Goal: Task Accomplishment & Management: Use online tool/utility

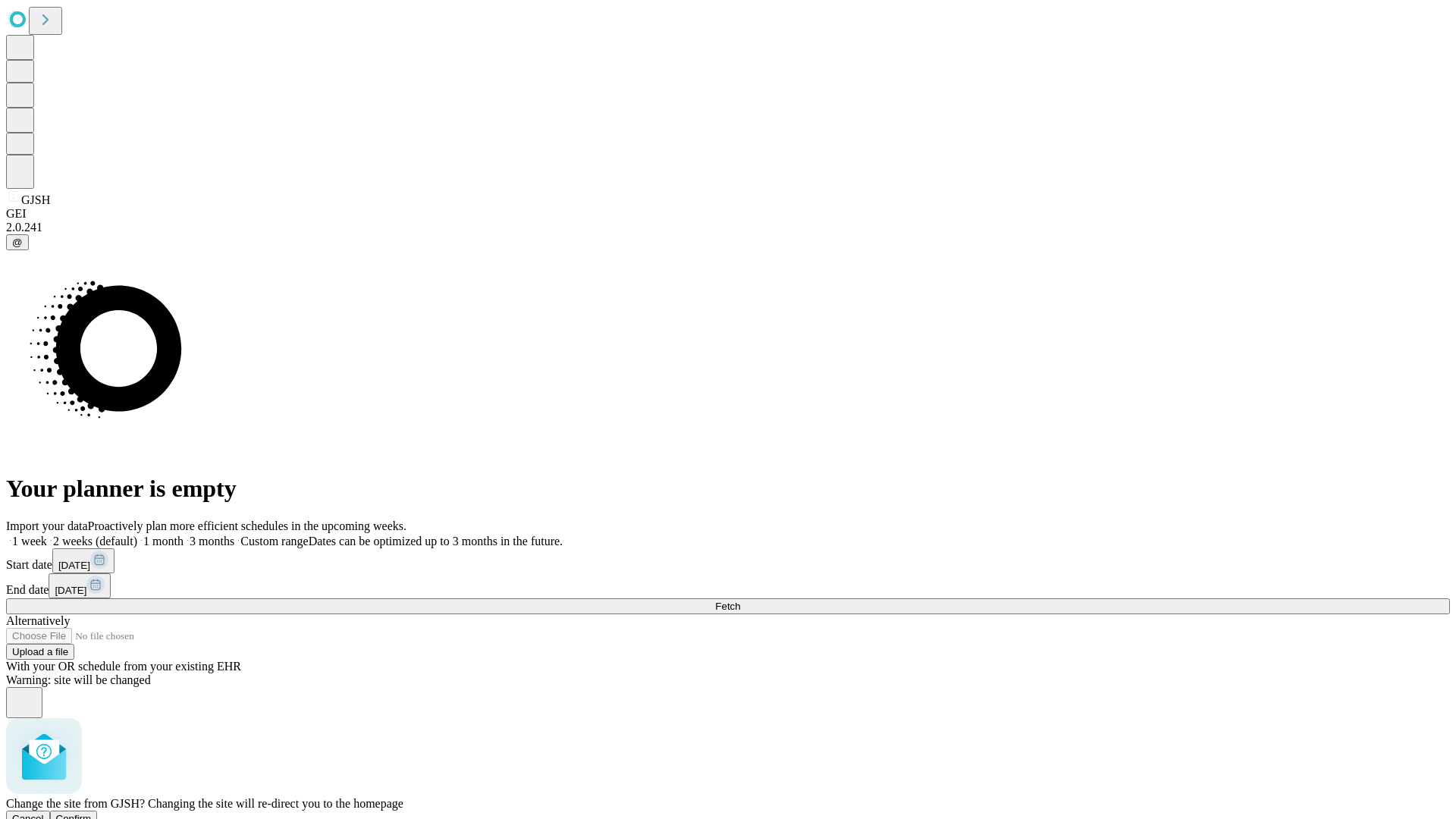
click at [92, 812] on span "Confirm" at bounding box center [74, 818] width 36 height 11
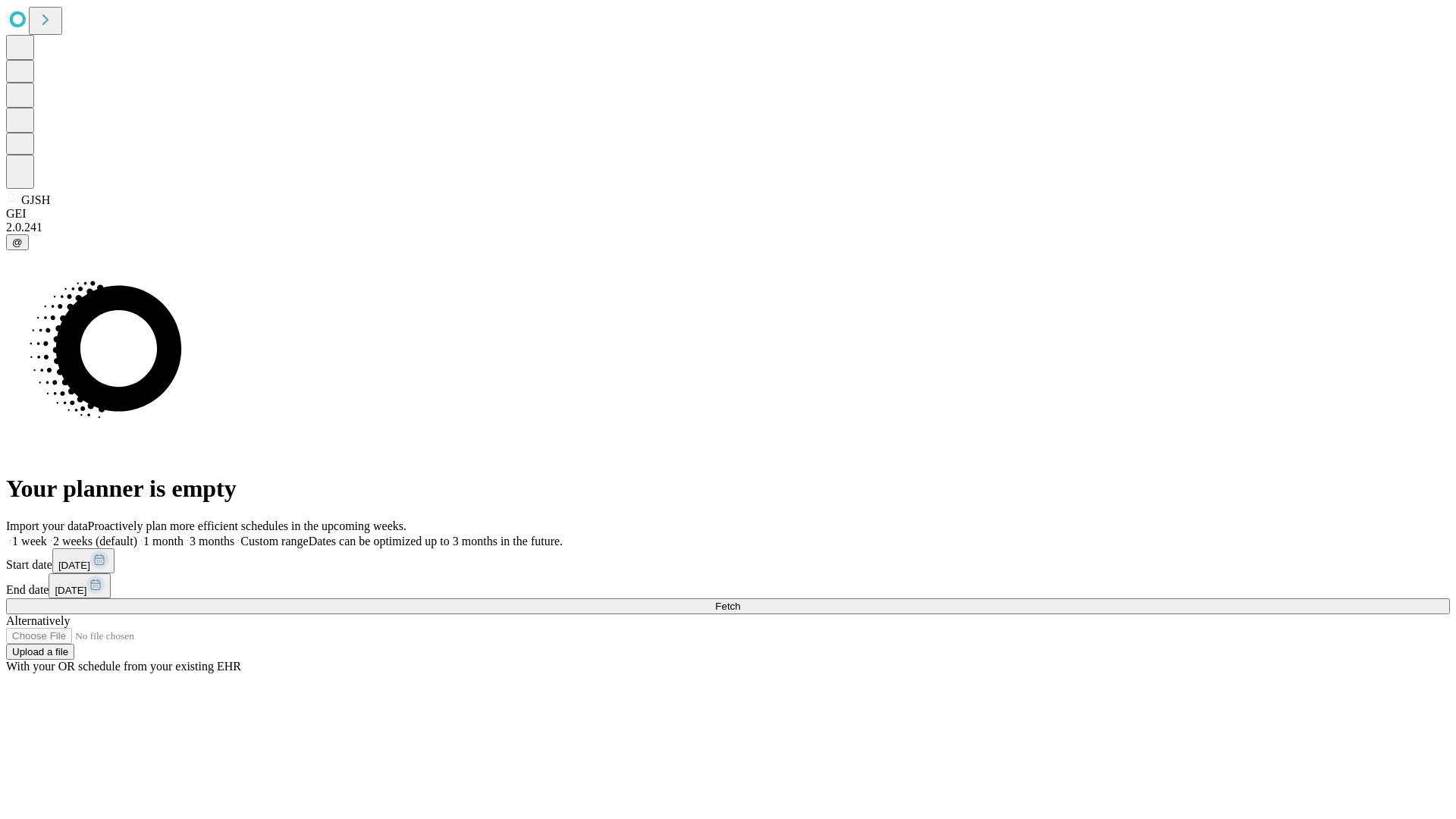
click at [47, 534] on label "1 week" at bounding box center [26, 541] width 41 height 13
click at [740, 601] on span "Fetch" at bounding box center [727, 606] width 25 height 11
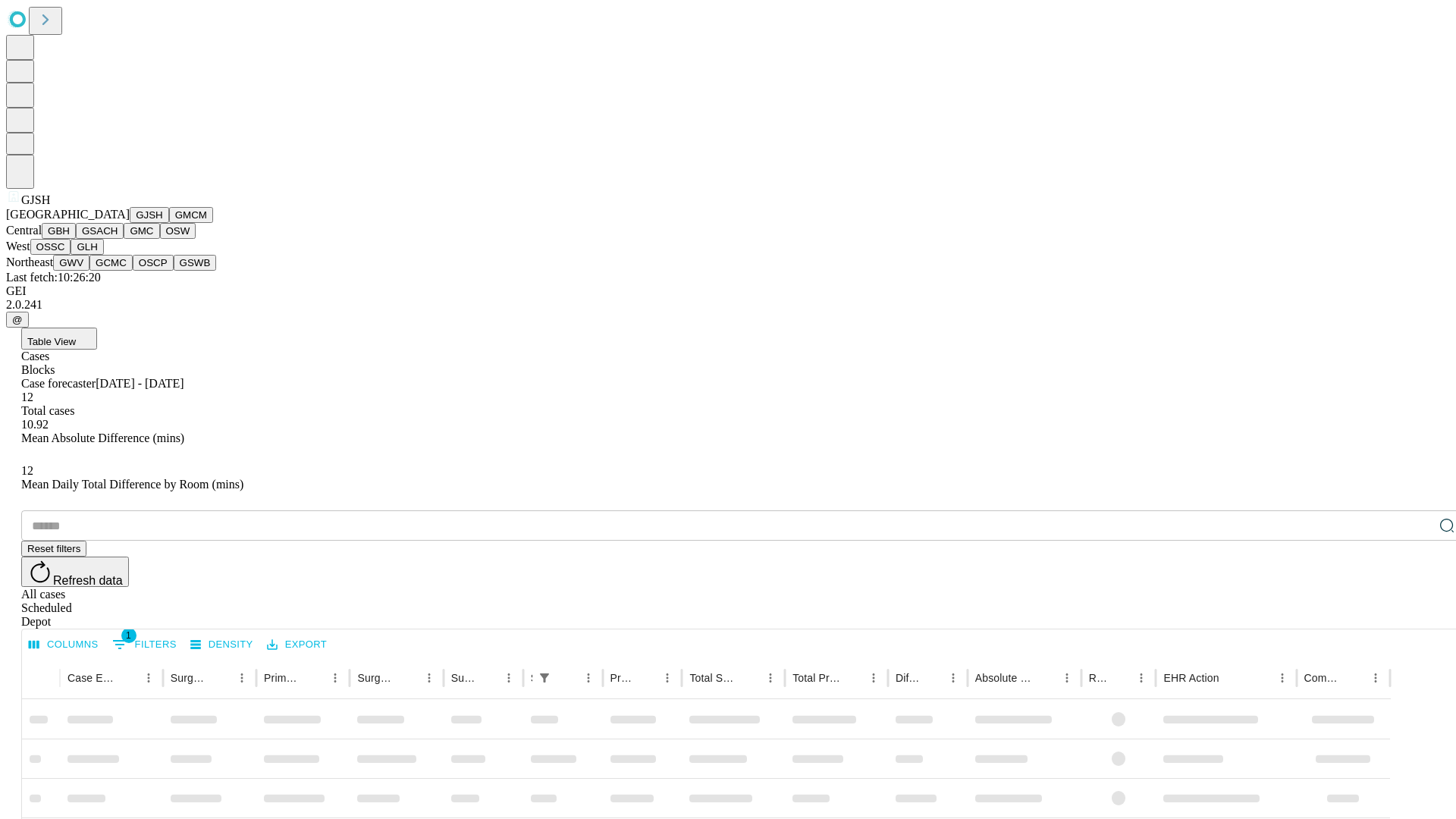
click at [169, 223] on button "GMCM" at bounding box center [191, 214] width 44 height 16
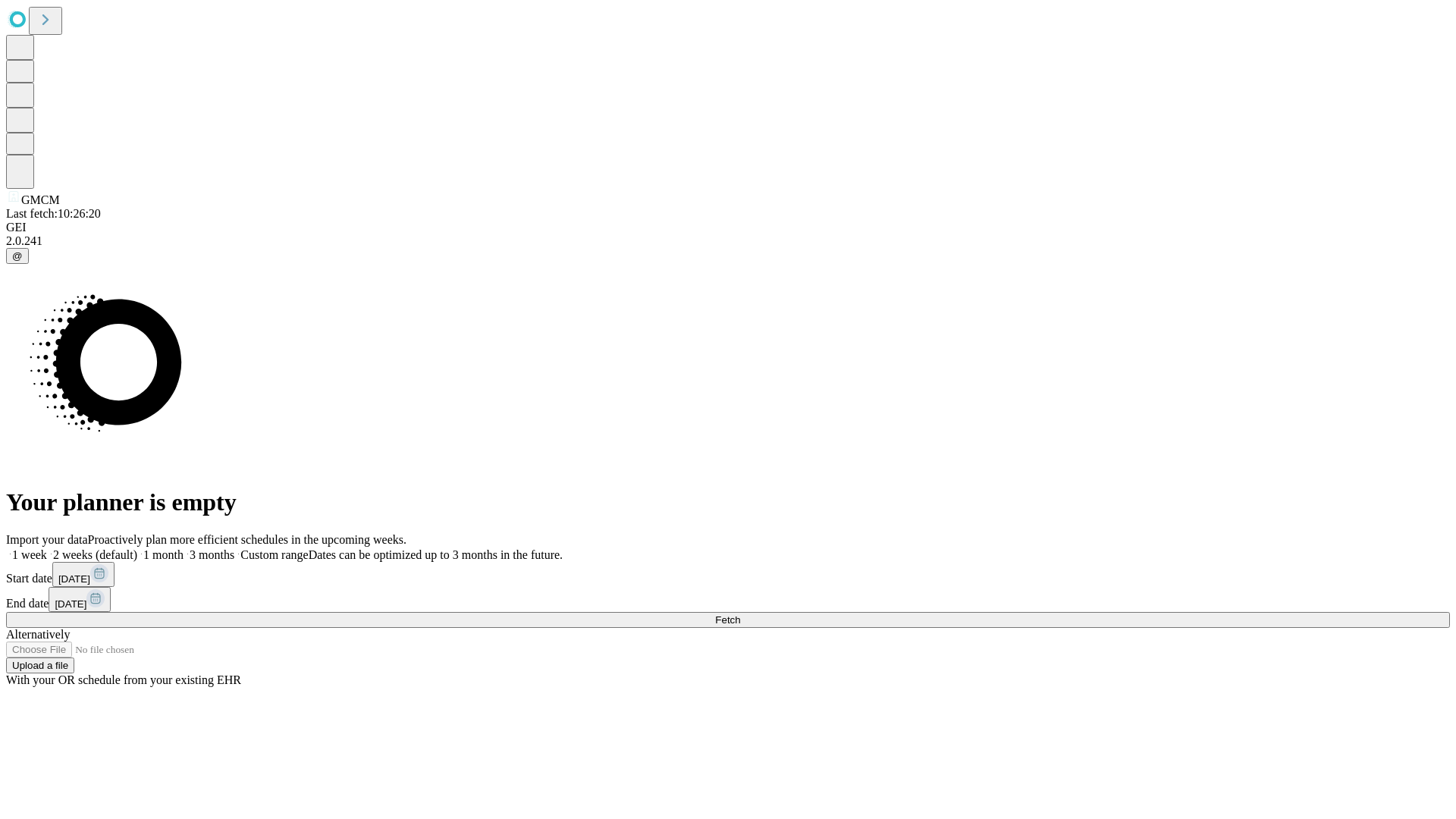
click at [47, 548] on label "1 week" at bounding box center [26, 555] width 41 height 13
click at [740, 614] on span "Fetch" at bounding box center [727, 620] width 25 height 11
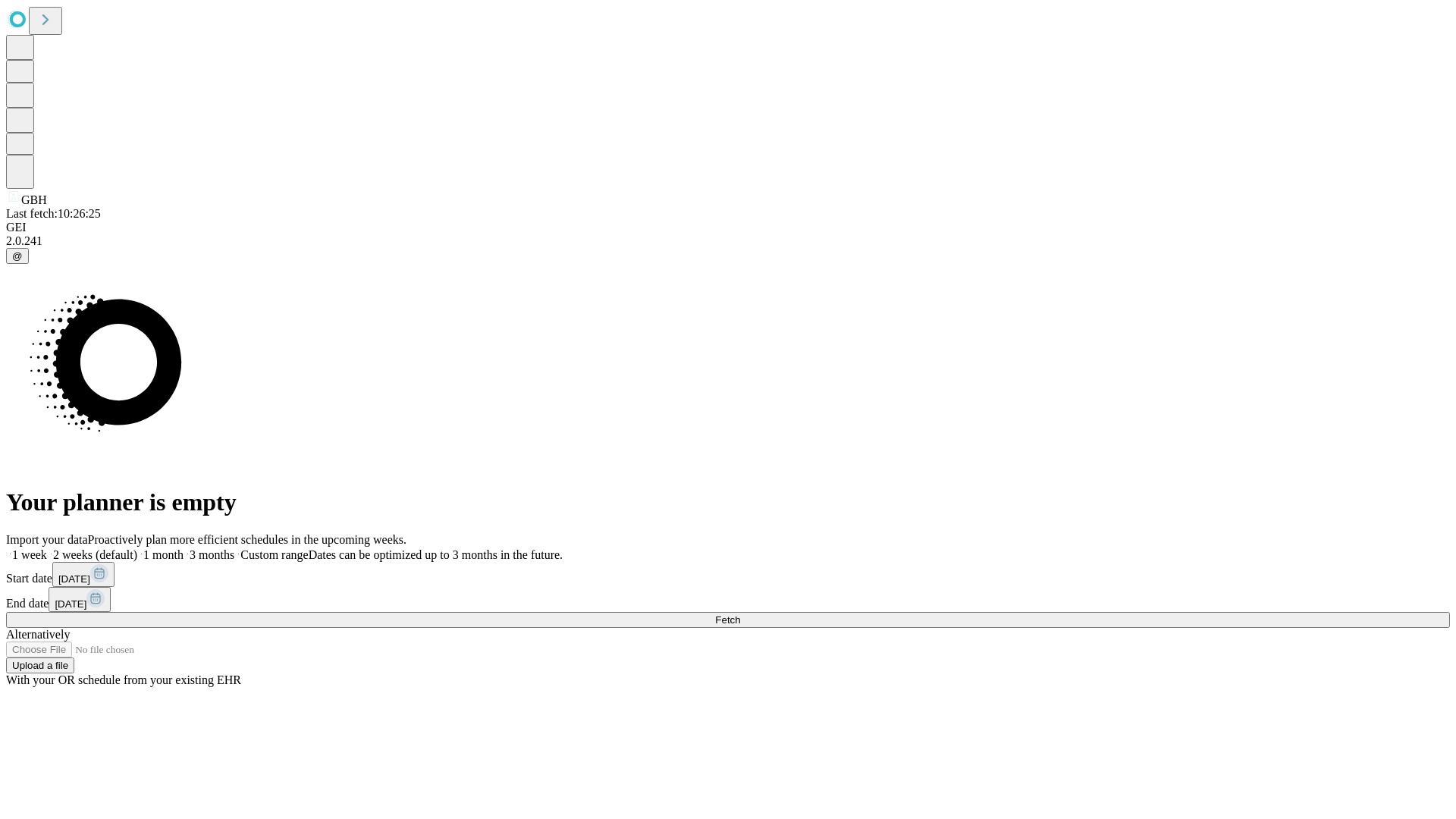
click at [47, 548] on label "1 week" at bounding box center [26, 555] width 41 height 13
click at [740, 614] on span "Fetch" at bounding box center [727, 620] width 25 height 11
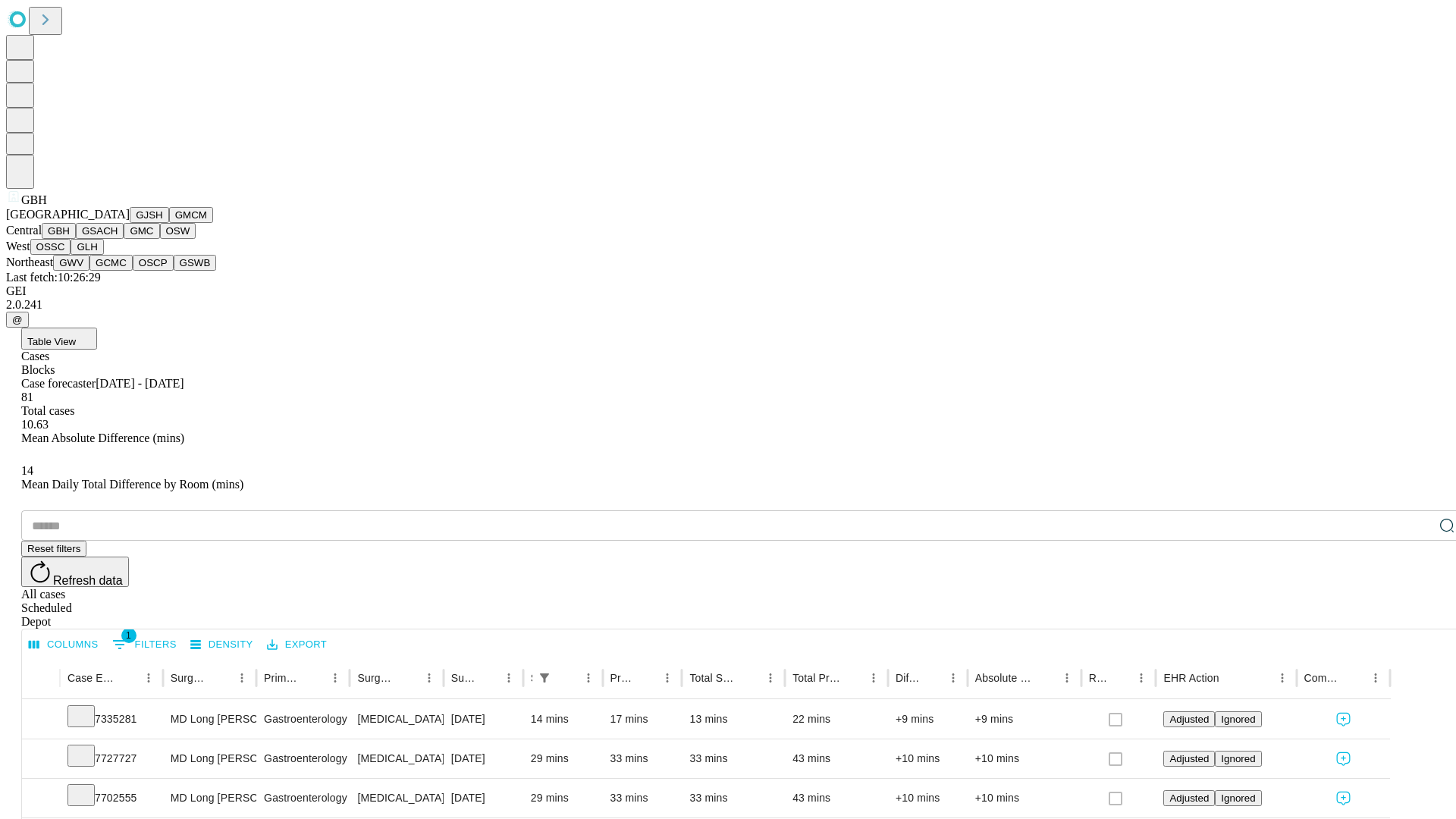
click at [118, 239] on button "GSACH" at bounding box center [100, 230] width 48 height 16
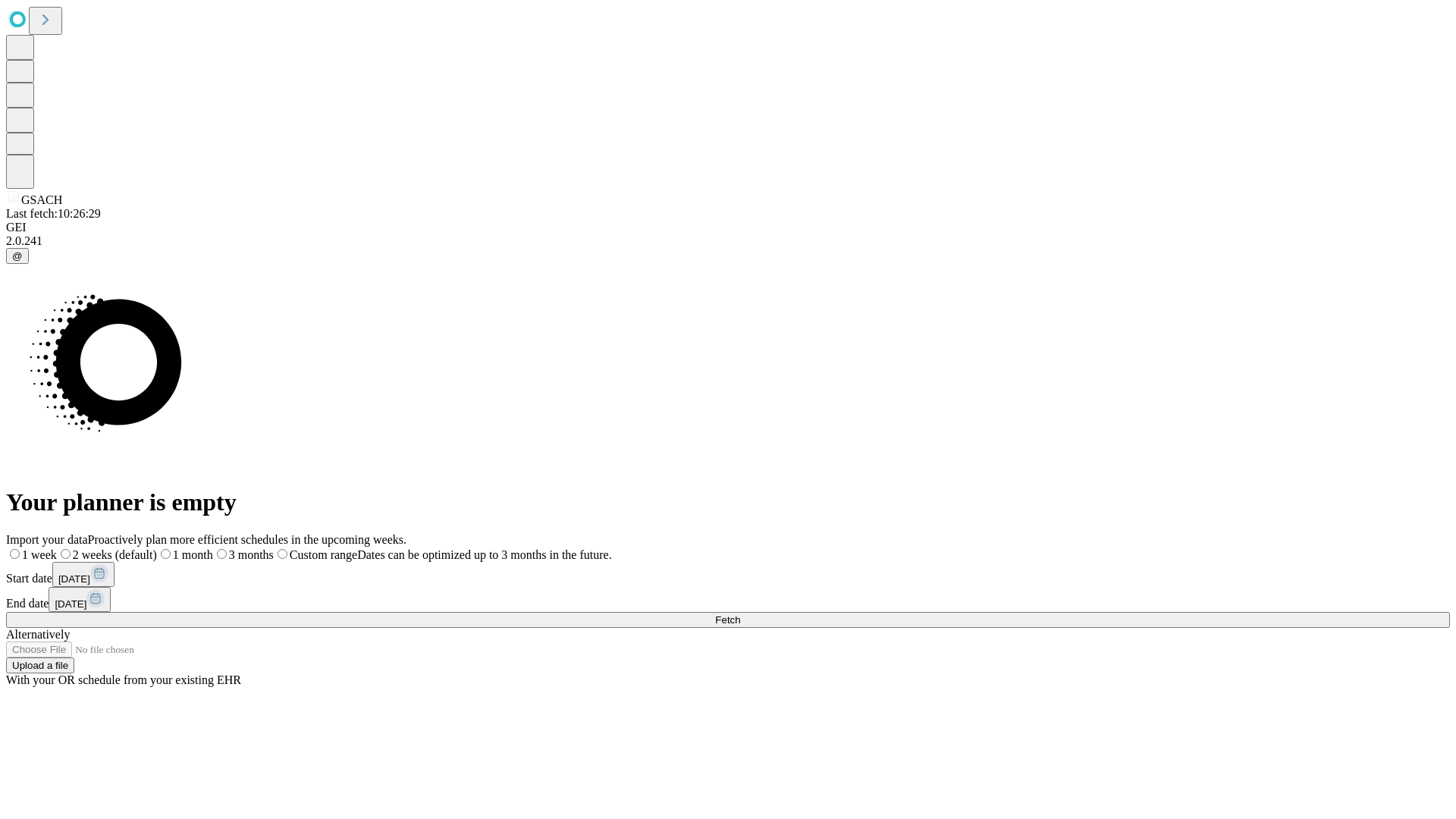
click at [56, 548] on label "1 week" at bounding box center [31, 555] width 51 height 13
click at [740, 614] on span "Fetch" at bounding box center [727, 620] width 25 height 11
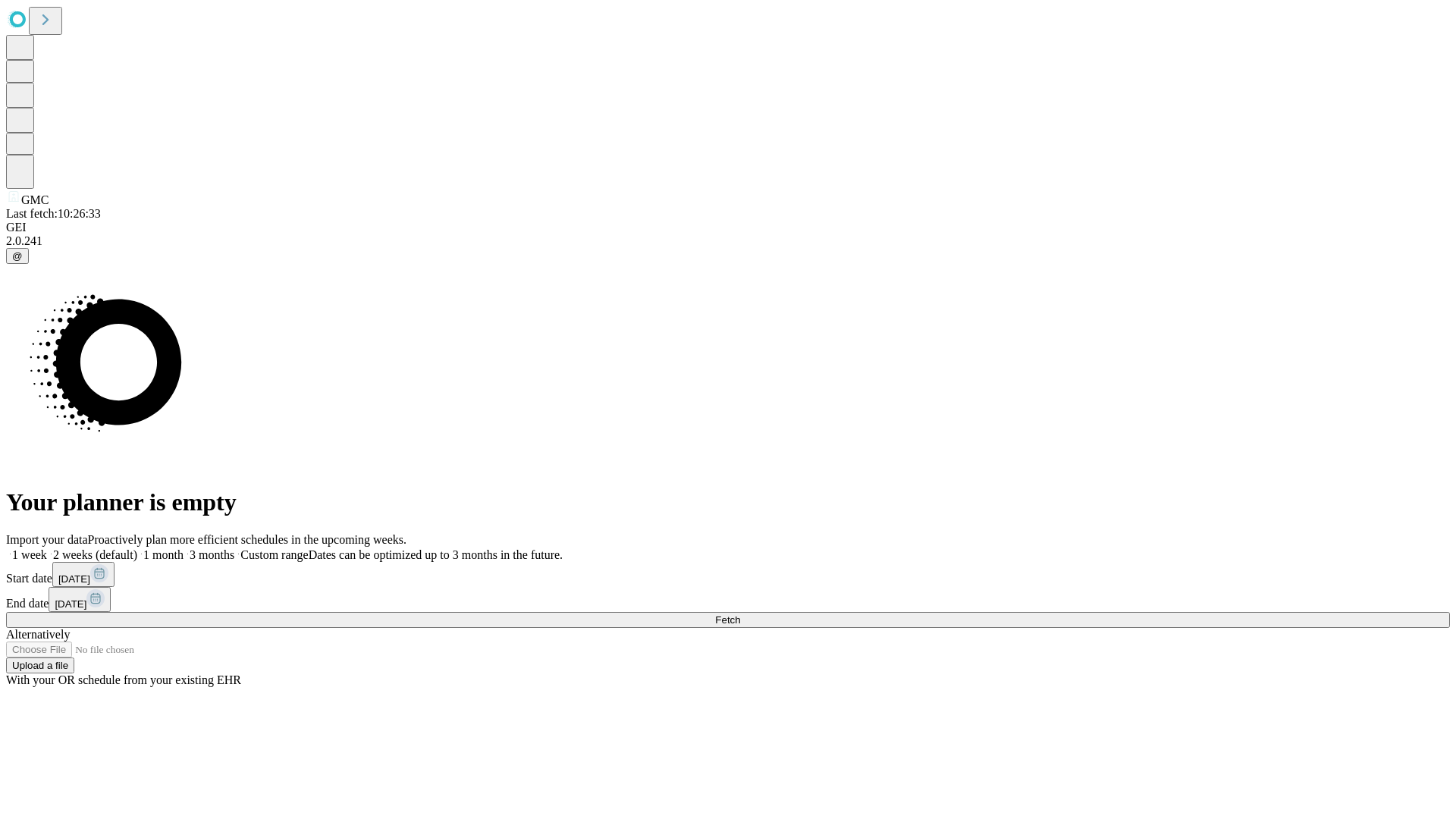
click at [47, 548] on label "1 week" at bounding box center [26, 555] width 41 height 13
click at [740, 614] on span "Fetch" at bounding box center [727, 620] width 25 height 11
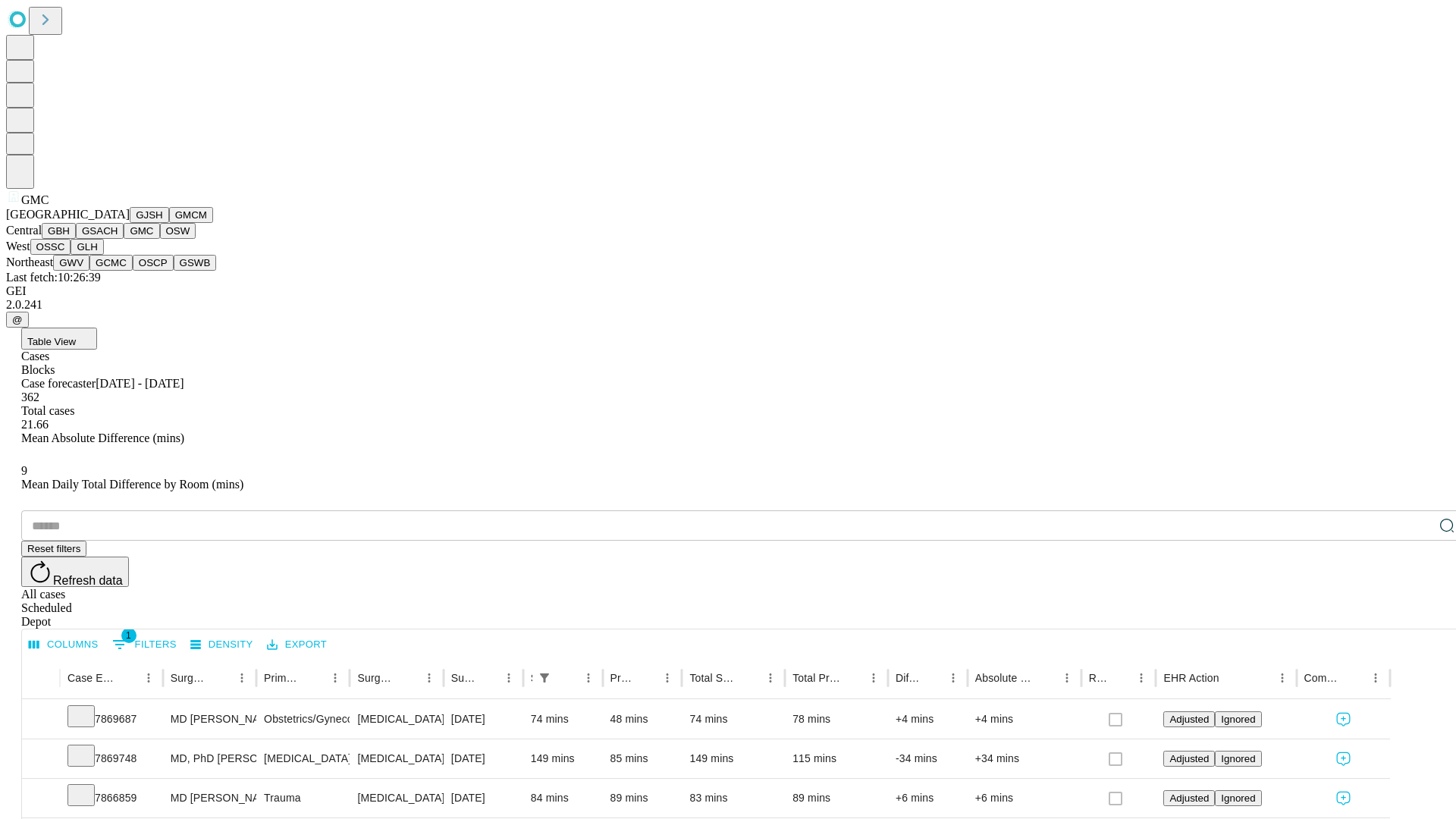
click at [160, 239] on button "OSW" at bounding box center [178, 230] width 37 height 16
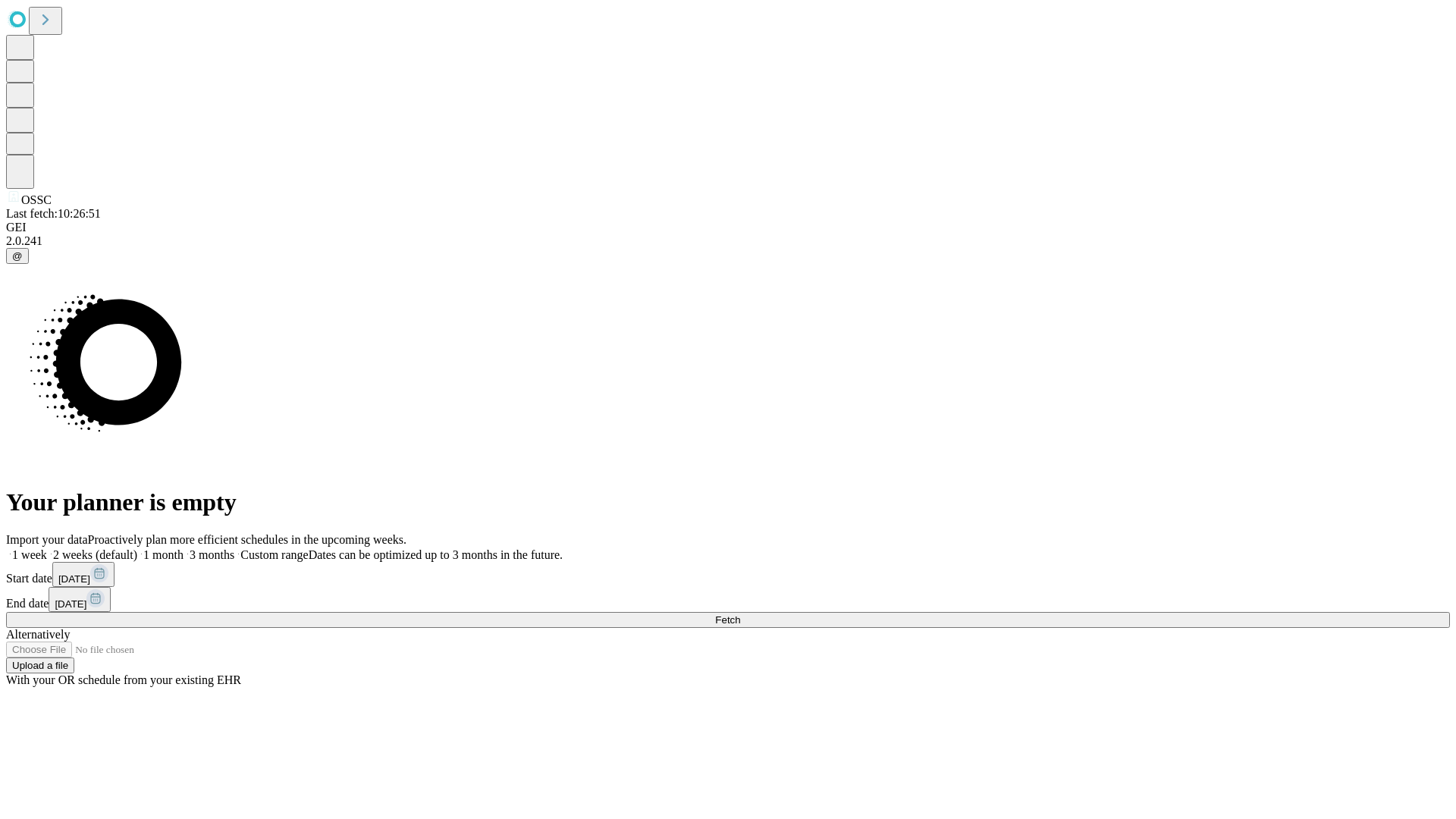
click at [47, 548] on label "1 week" at bounding box center [26, 555] width 41 height 13
click at [740, 614] on span "Fetch" at bounding box center [727, 620] width 25 height 11
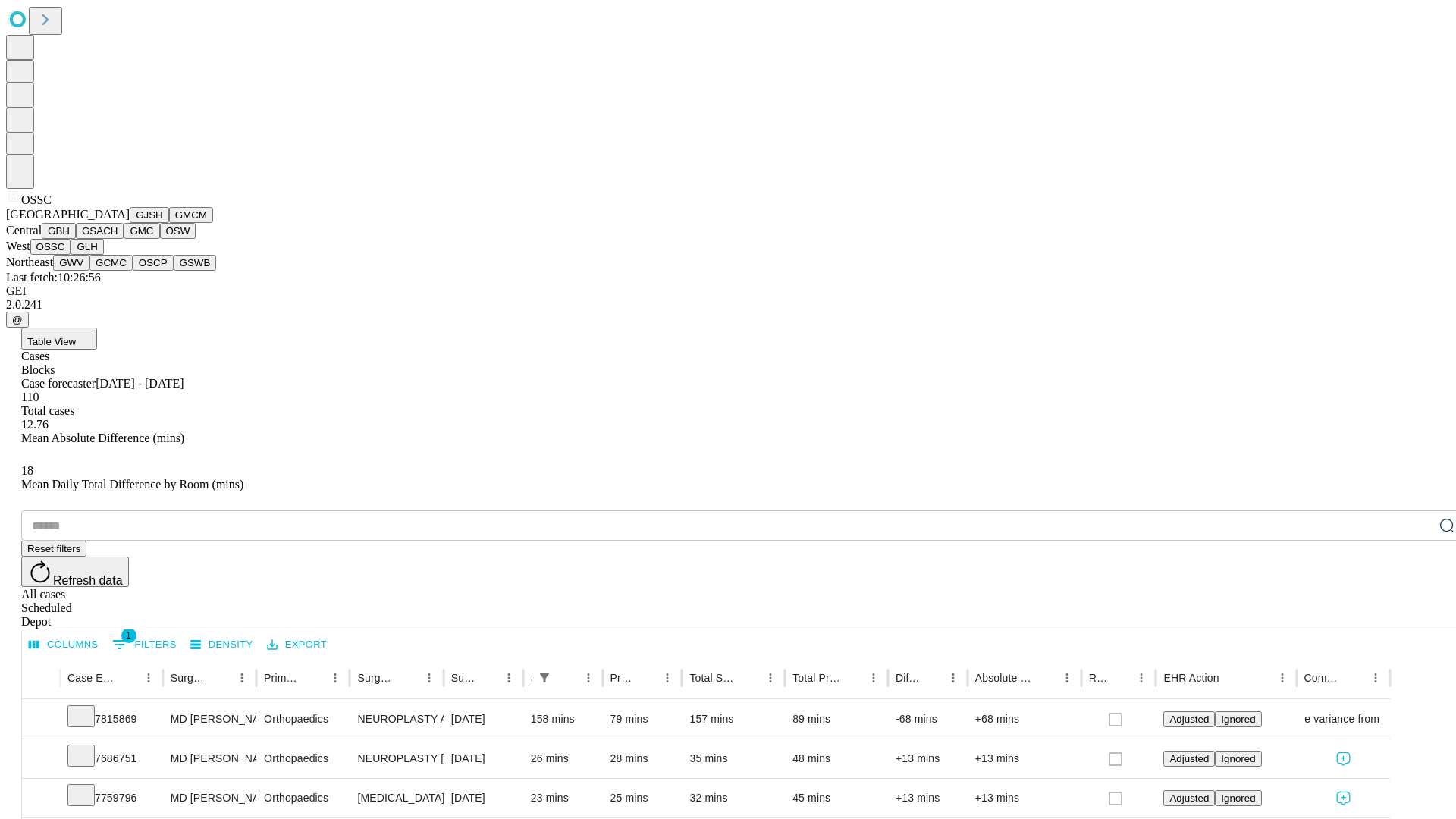
click at [103, 255] on button "GLH" at bounding box center [87, 246] width 33 height 16
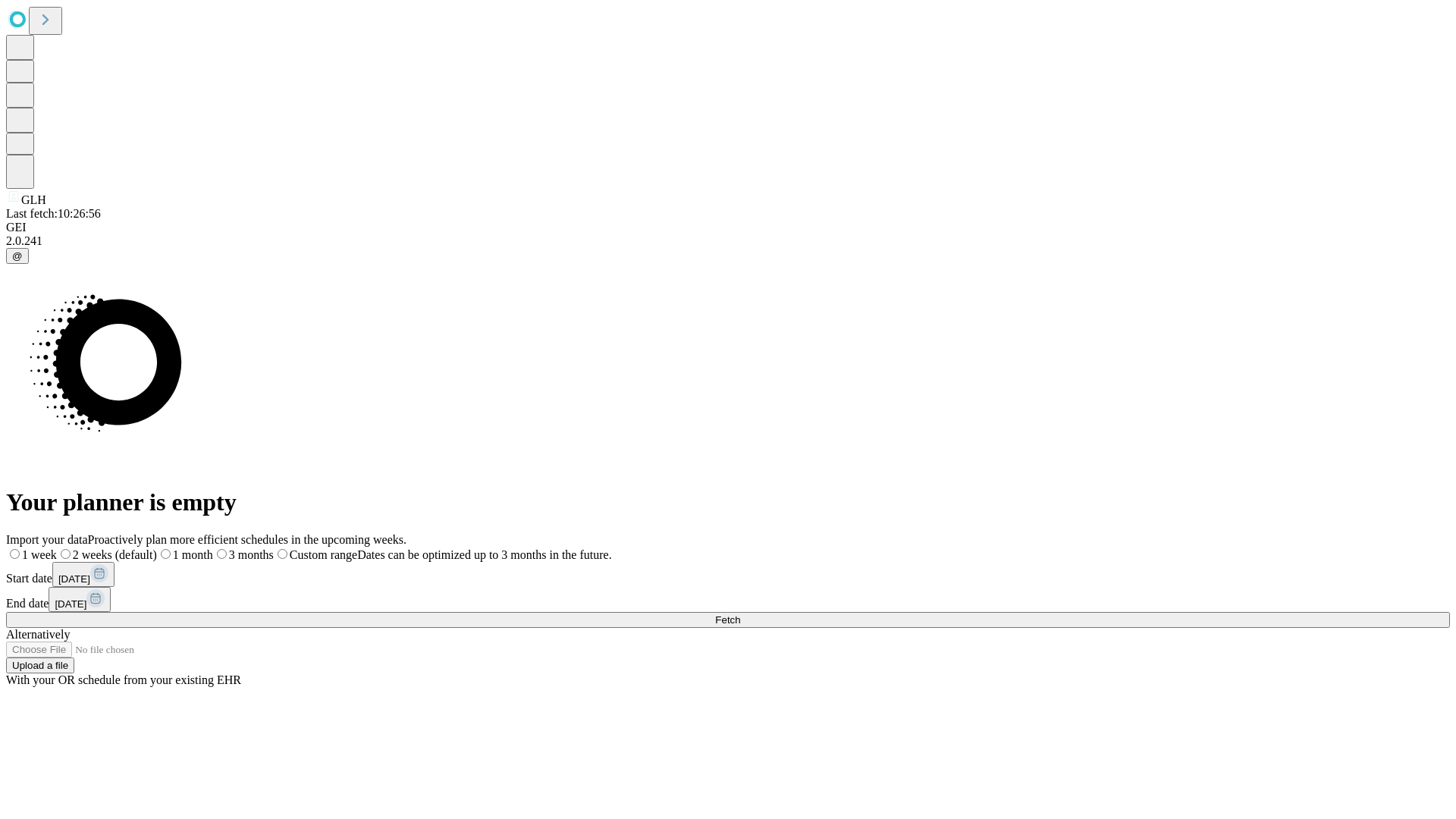
click at [56, 548] on label "1 week" at bounding box center [31, 555] width 51 height 13
click at [740, 614] on span "Fetch" at bounding box center [727, 620] width 25 height 11
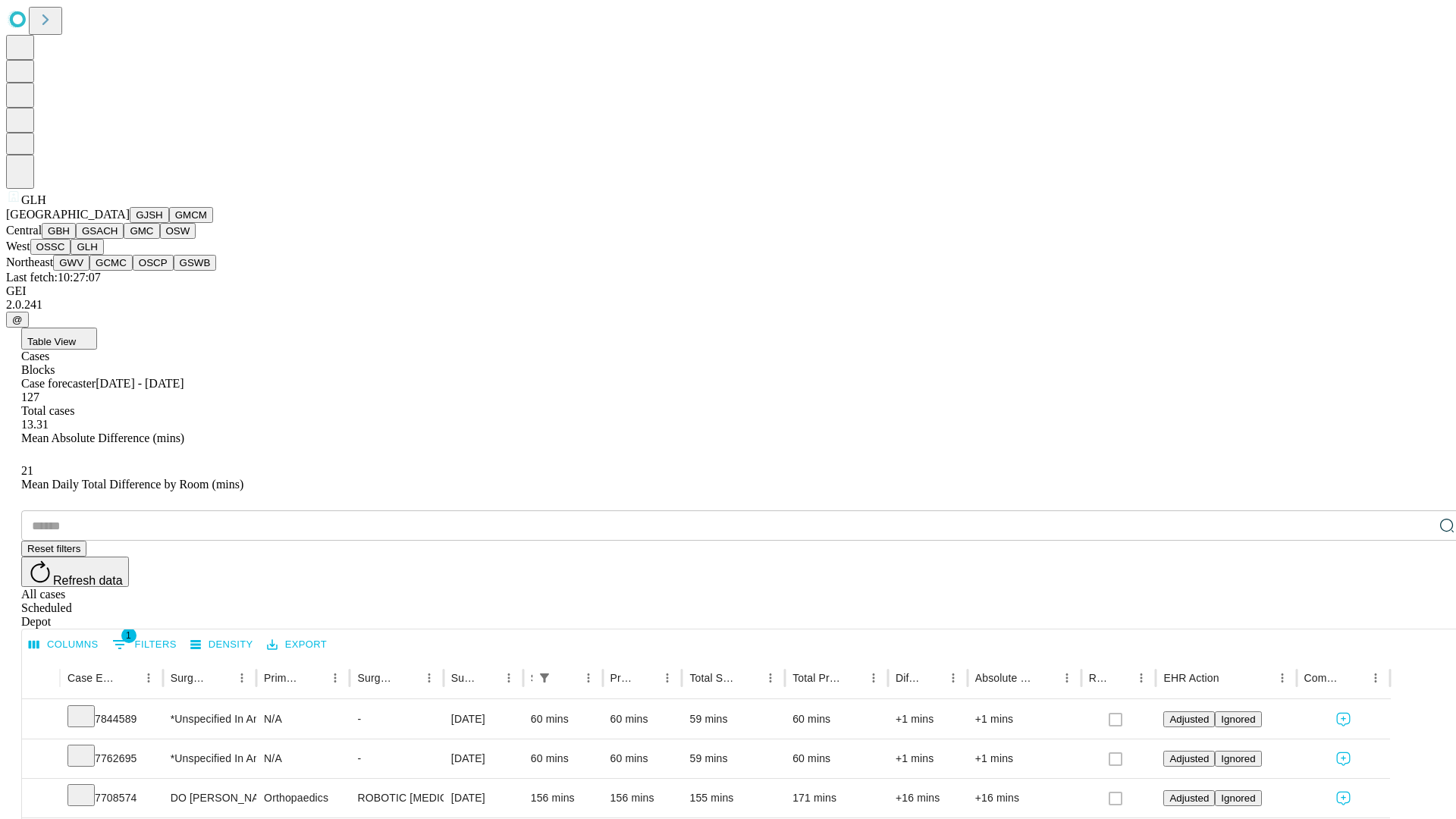
click at [89, 271] on button "GWV" at bounding box center [71, 262] width 37 height 16
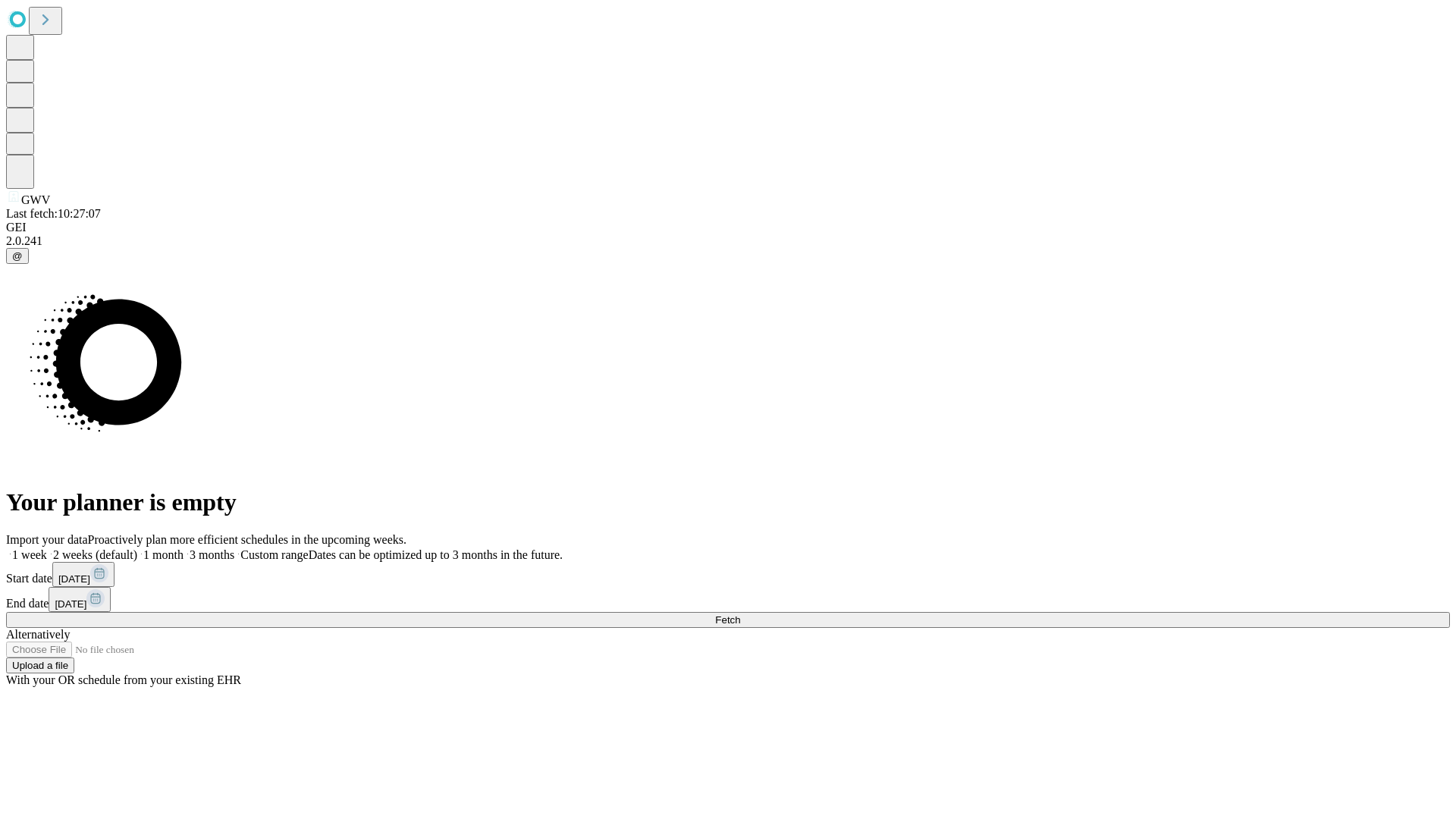
click at [47, 548] on label "1 week" at bounding box center [26, 555] width 41 height 13
click at [740, 614] on span "Fetch" at bounding box center [727, 620] width 25 height 11
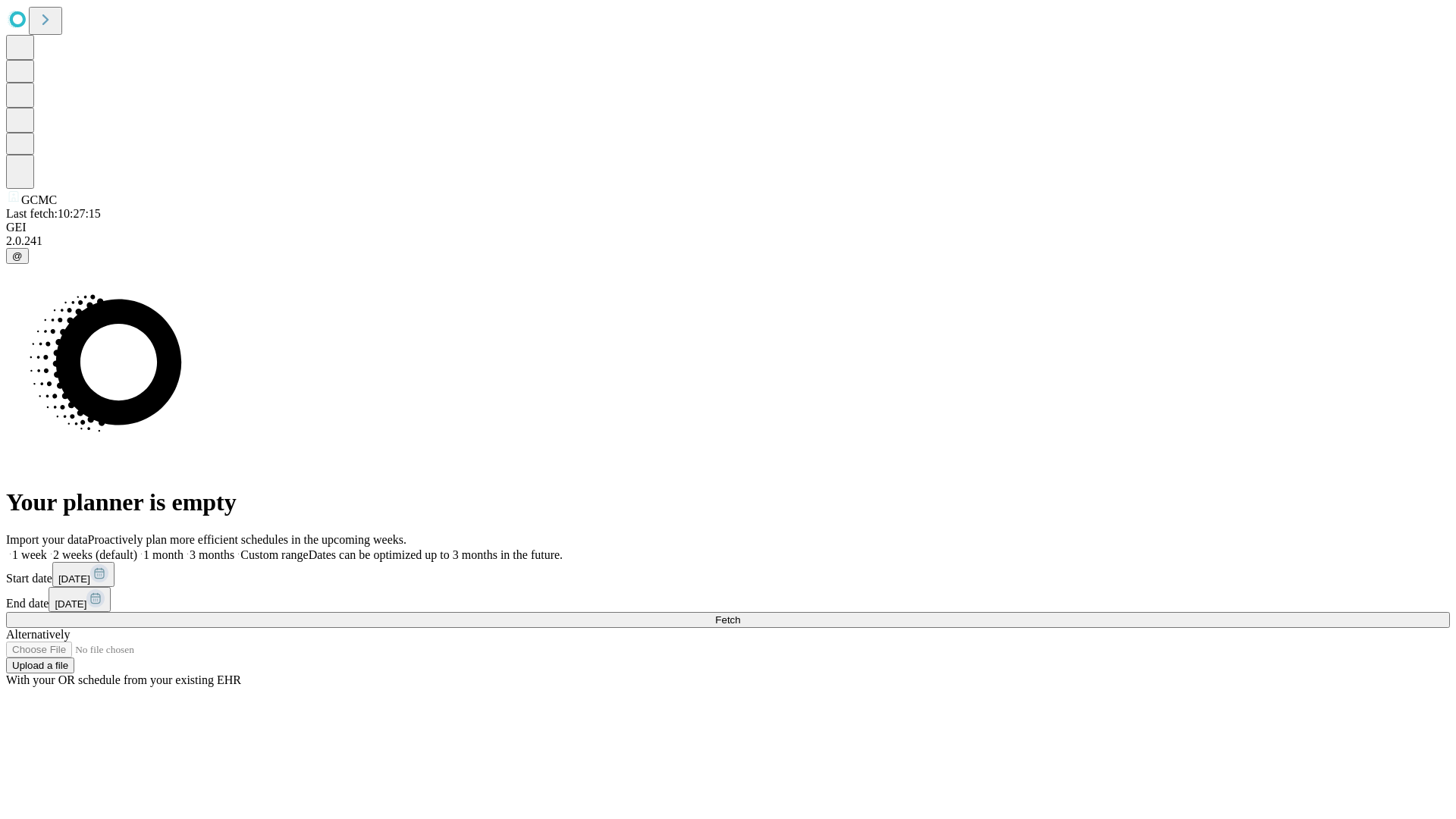
click at [47, 548] on label "1 week" at bounding box center [26, 555] width 41 height 13
click at [740, 614] on span "Fetch" at bounding box center [727, 620] width 25 height 11
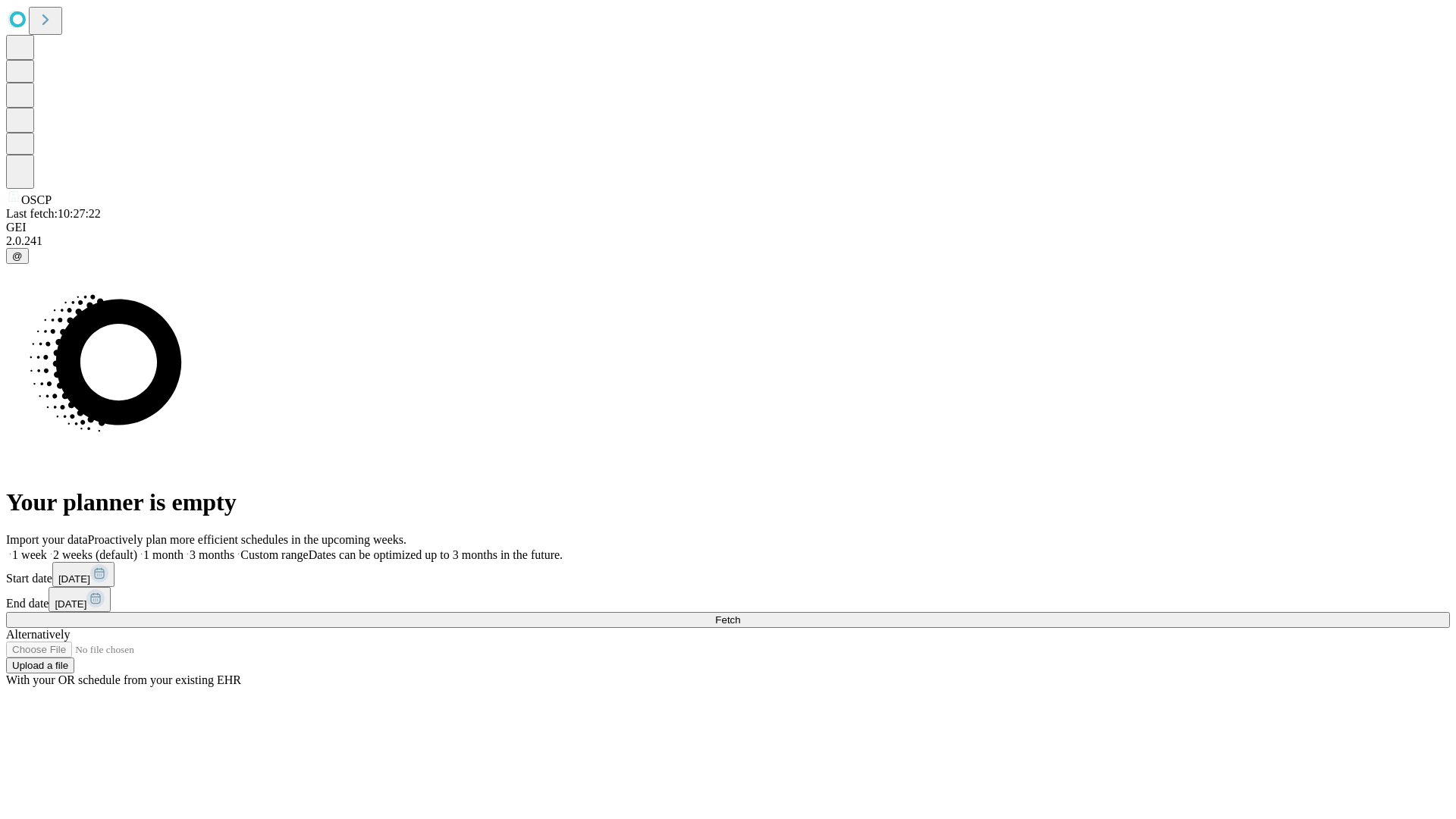
click at [47, 548] on label "1 week" at bounding box center [26, 555] width 41 height 13
click at [740, 614] on span "Fetch" at bounding box center [727, 620] width 25 height 11
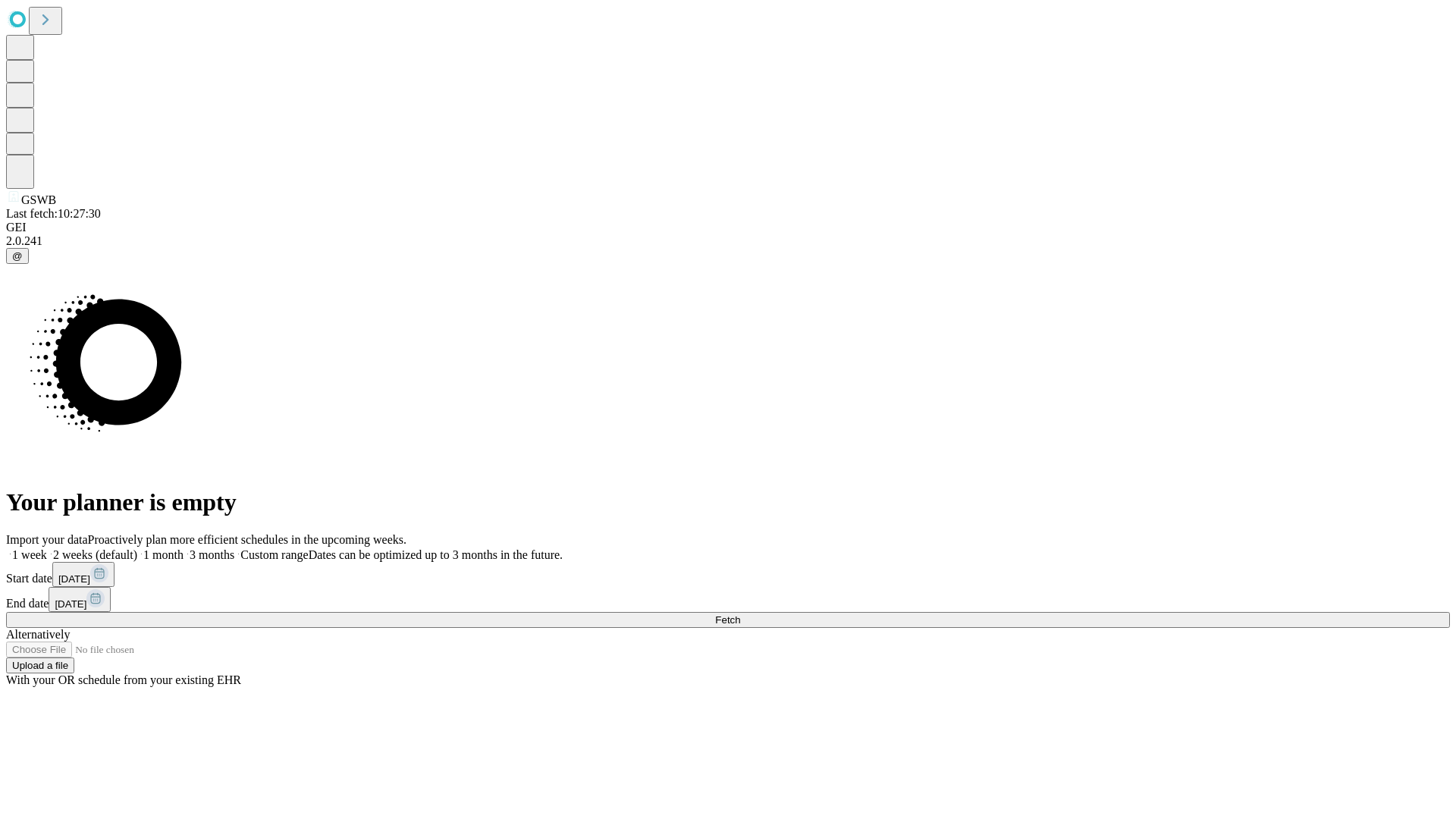
click at [740, 614] on span "Fetch" at bounding box center [727, 620] width 25 height 11
